Goal: Task Accomplishment & Management: Use online tool/utility

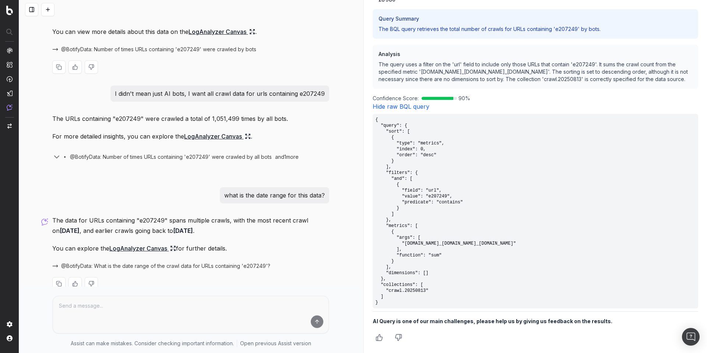
scroll to position [64, 0]
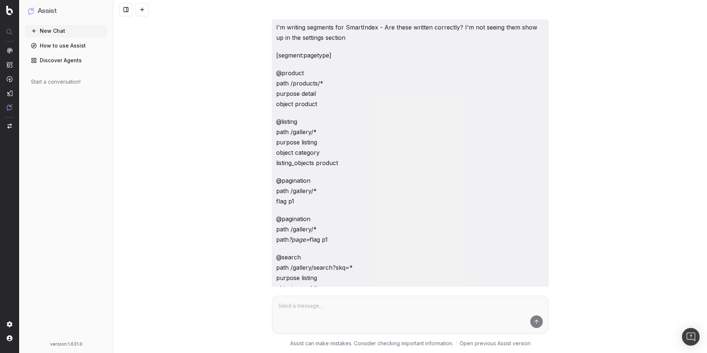
scroll to position [396, 0]
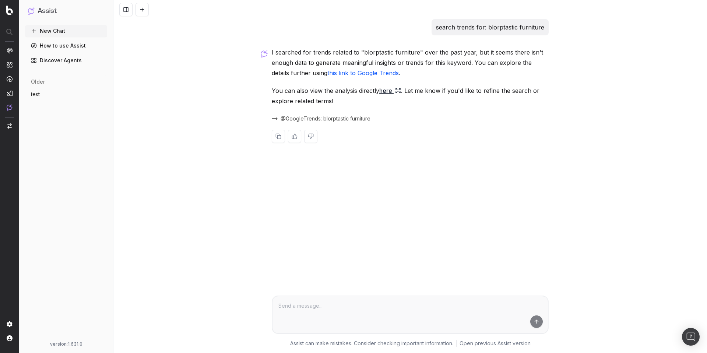
click at [343, 119] on span "@GoogleTrends: blorptastic furniture" at bounding box center [325, 118] width 90 height 7
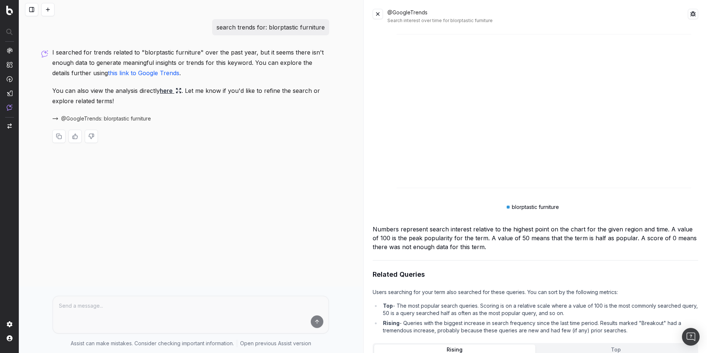
click at [274, 26] on p "search trends for: blorptastic furniture" at bounding box center [270, 27] width 108 height 10
copy p "search trends for: blorptastic furniture"
